Goal: Use online tool/utility: Utilize a website feature to perform a specific function

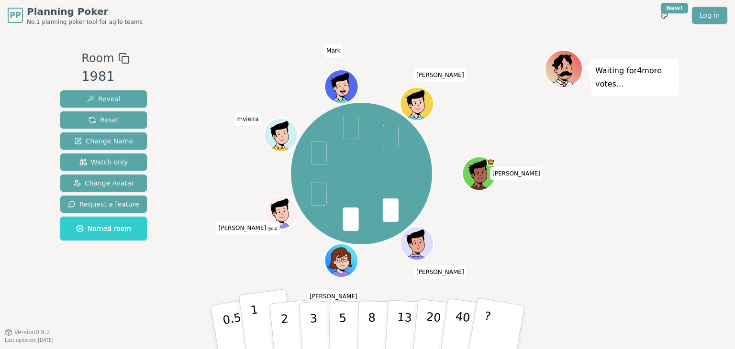
click at [260, 330] on button "1" at bounding box center [266, 328] width 57 height 78
click at [309, 316] on button "3" at bounding box center [325, 328] width 52 height 75
click at [342, 306] on p "5" at bounding box center [343, 328] width 8 height 52
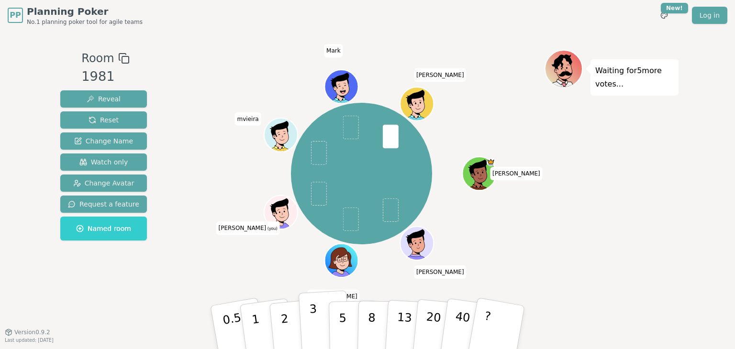
click at [321, 325] on button "3" at bounding box center [325, 328] width 52 height 75
click at [317, 315] on button "3" at bounding box center [325, 328] width 52 height 75
click at [315, 323] on p "3" at bounding box center [314, 329] width 11 height 52
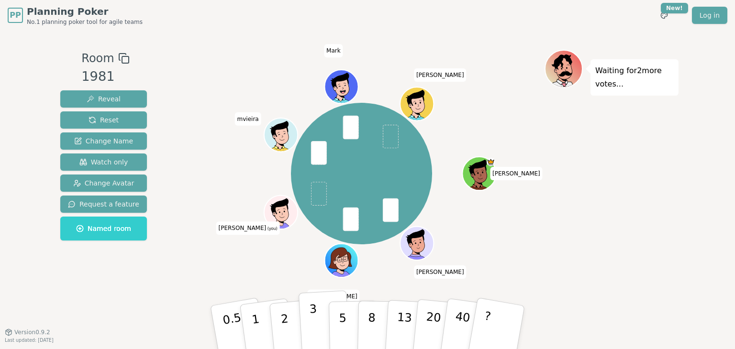
click at [320, 315] on button "3" at bounding box center [325, 328] width 52 height 75
click at [324, 322] on button "3" at bounding box center [325, 328] width 52 height 75
click at [321, 320] on button "3" at bounding box center [325, 328] width 52 height 75
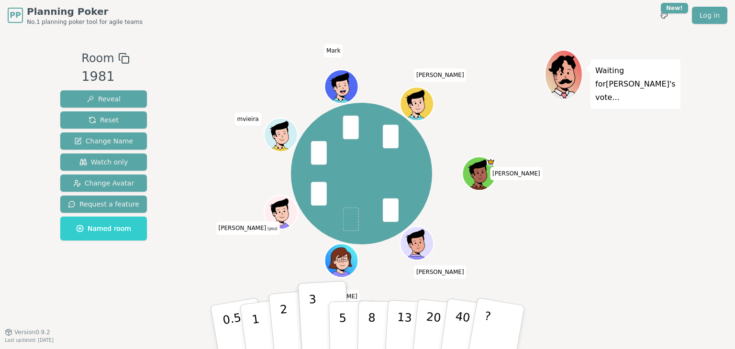
click at [286, 310] on button "2" at bounding box center [296, 328] width 55 height 76
